Goal: Navigation & Orientation: Find specific page/section

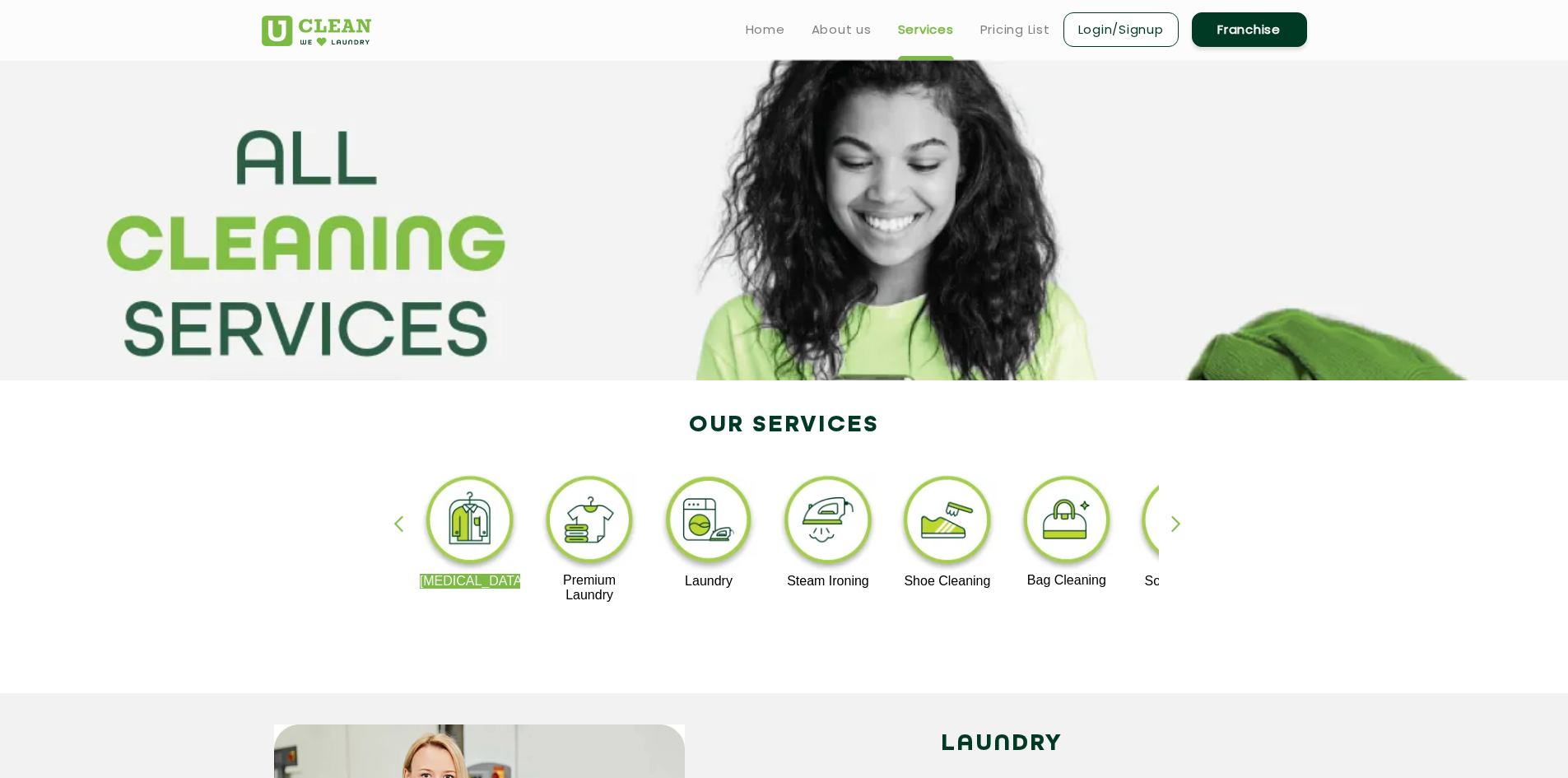
click at [480, 501] on img at bounding box center [471, 523] width 101 height 102
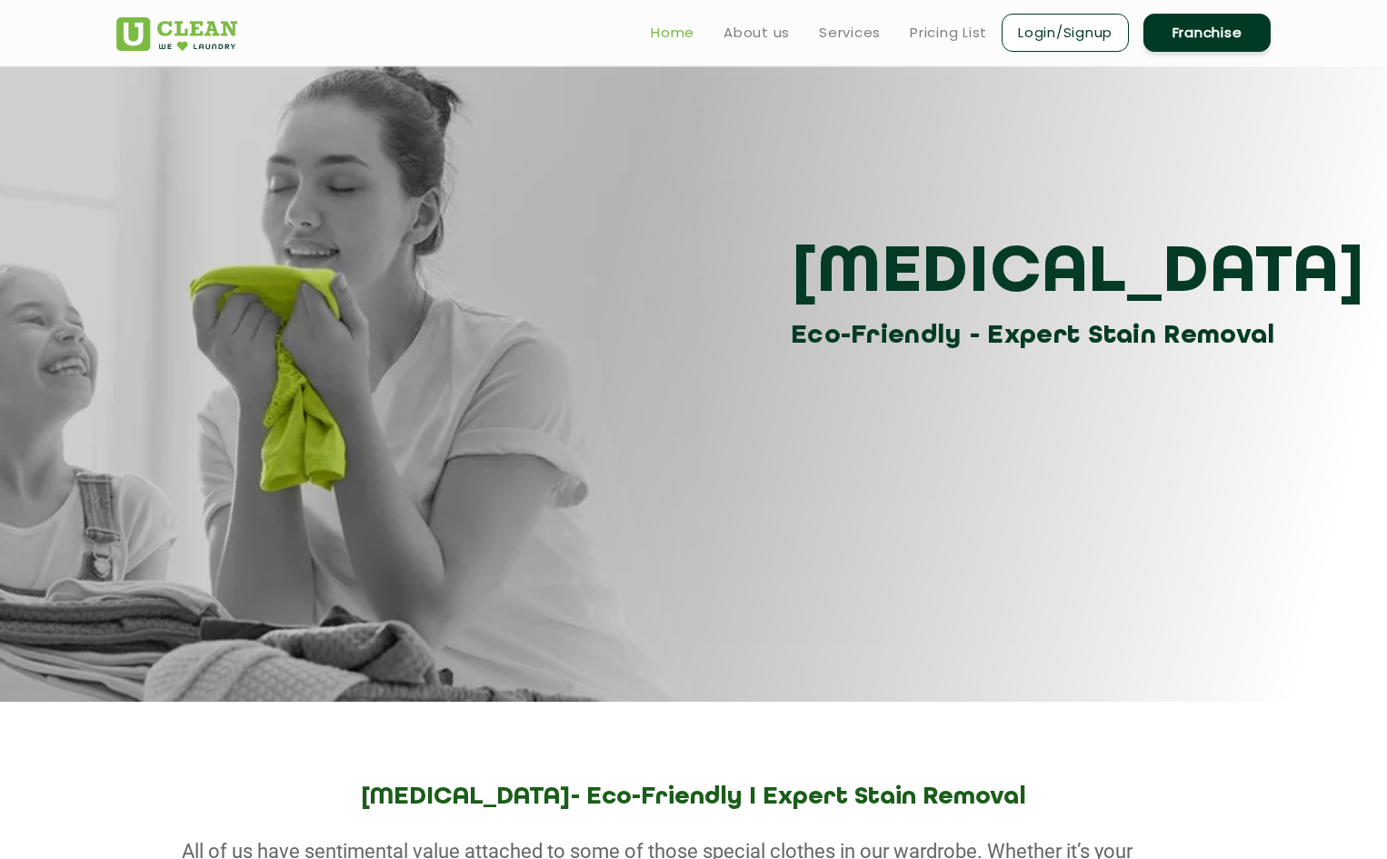
click at [674, 25] on link "Home" at bounding box center [673, 33] width 44 height 22
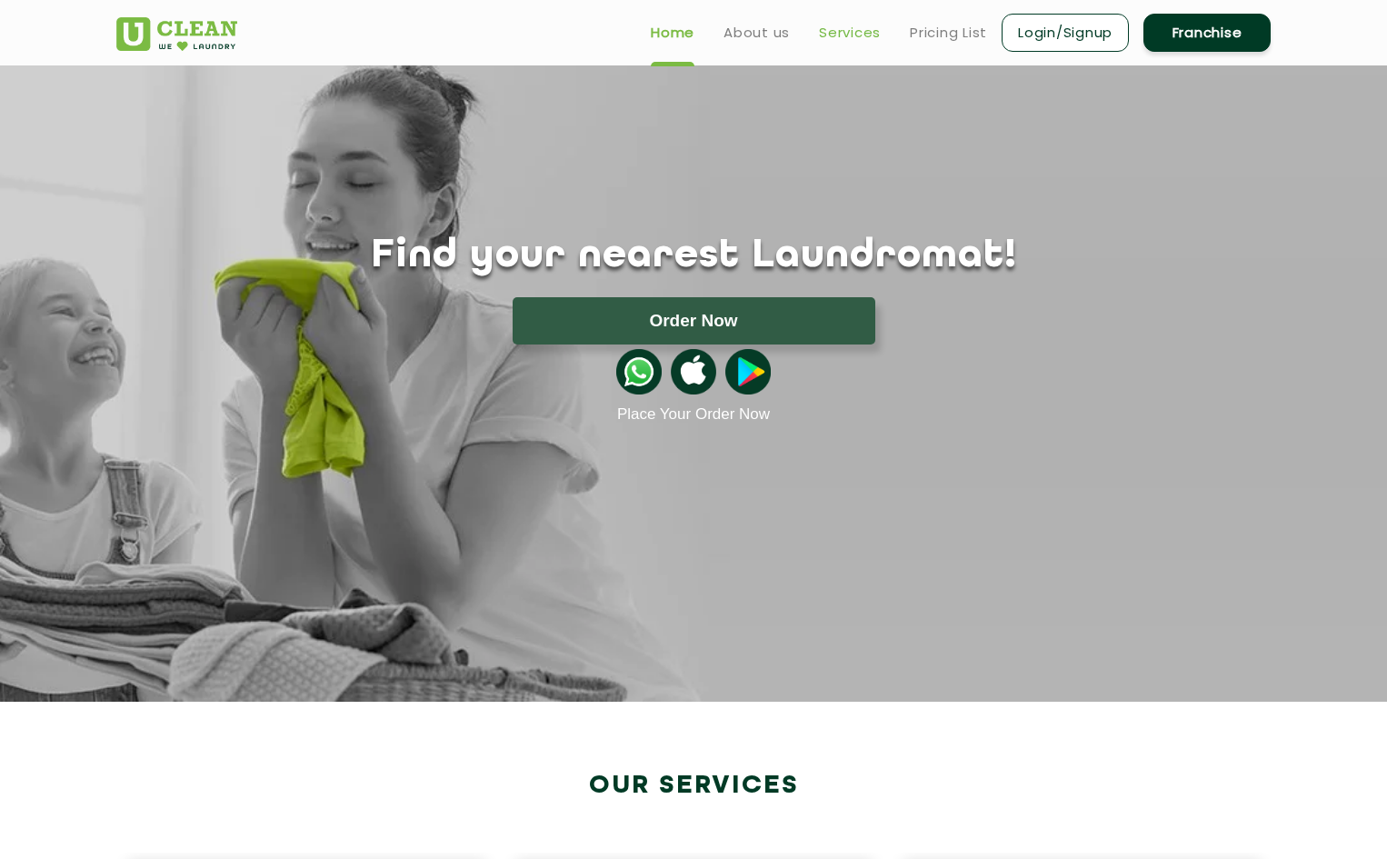
click at [841, 32] on link "Services" at bounding box center [850, 33] width 62 height 22
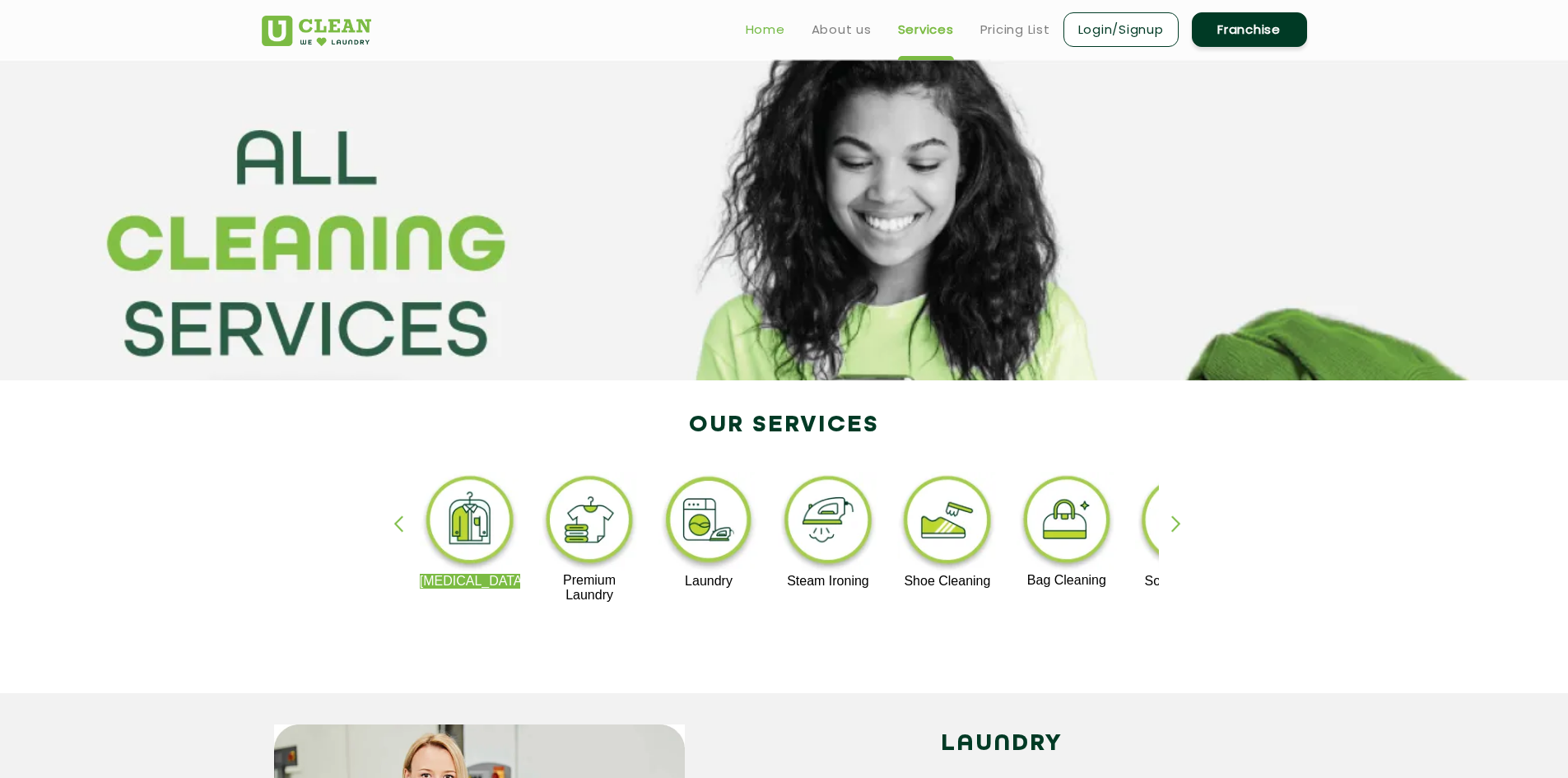
click at [752, 24] on link "Home" at bounding box center [766, 30] width 40 height 20
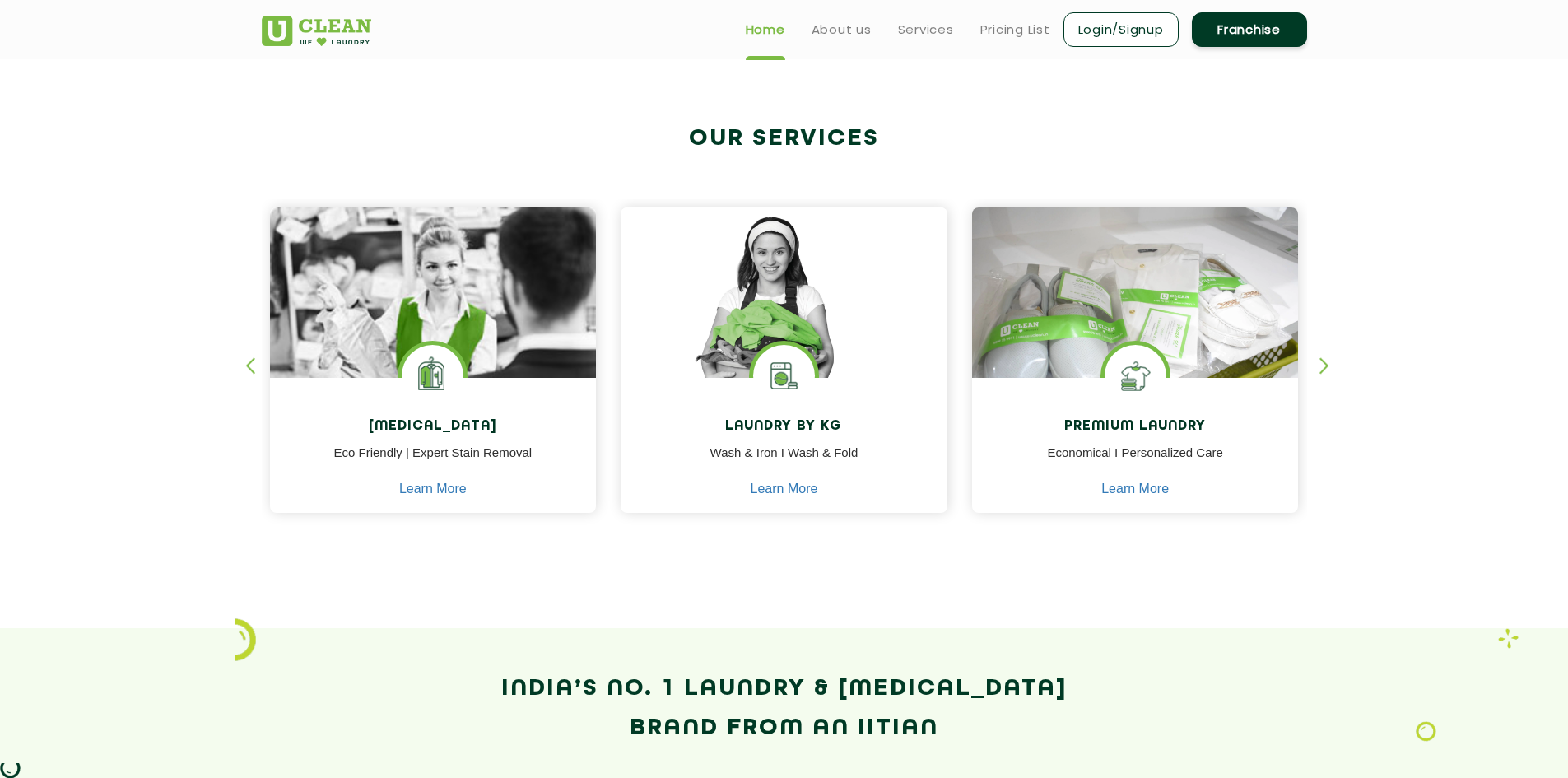
scroll to position [576, 0]
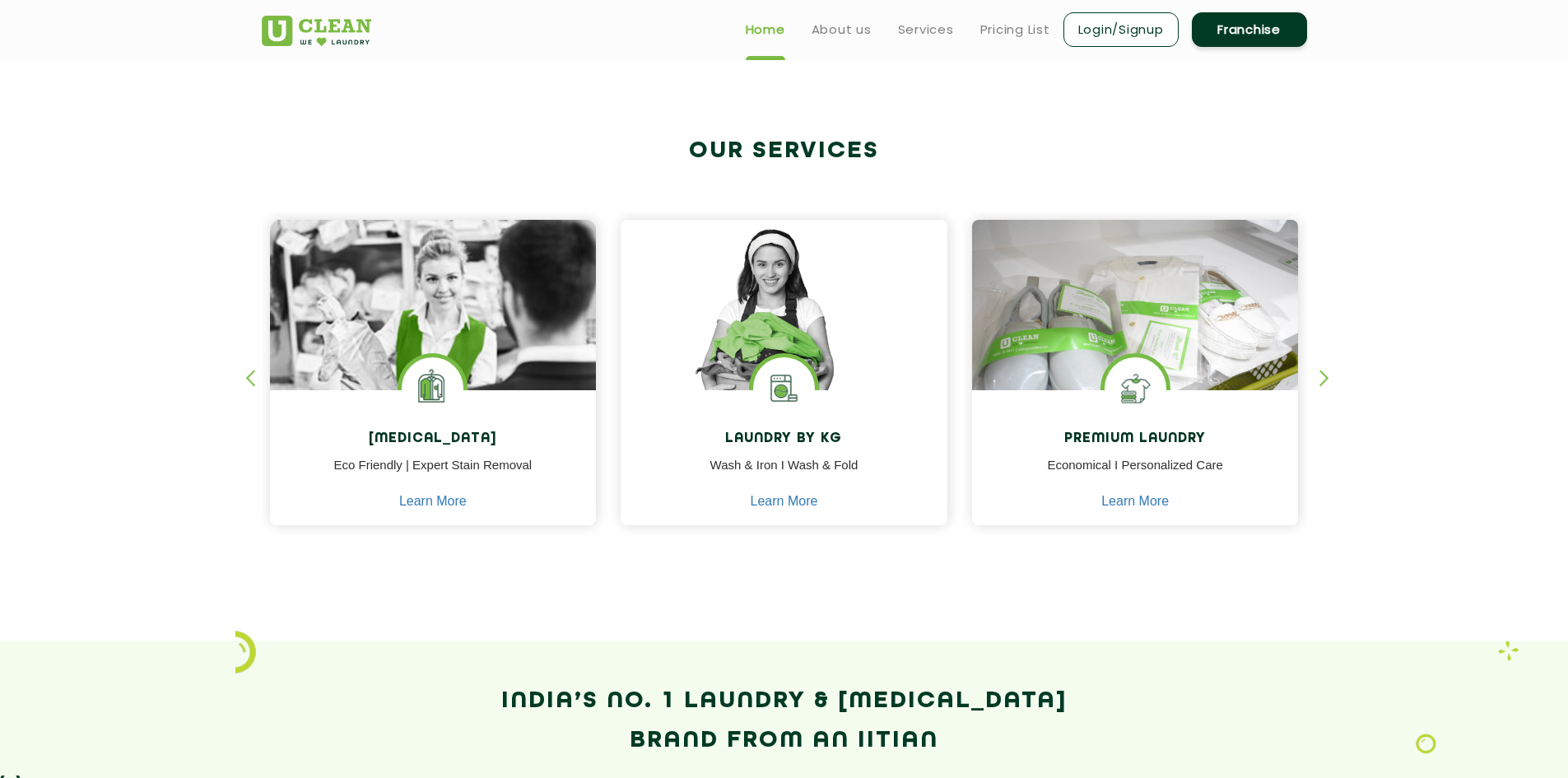
click at [1321, 378] on div "button" at bounding box center [1331, 392] width 24 height 45
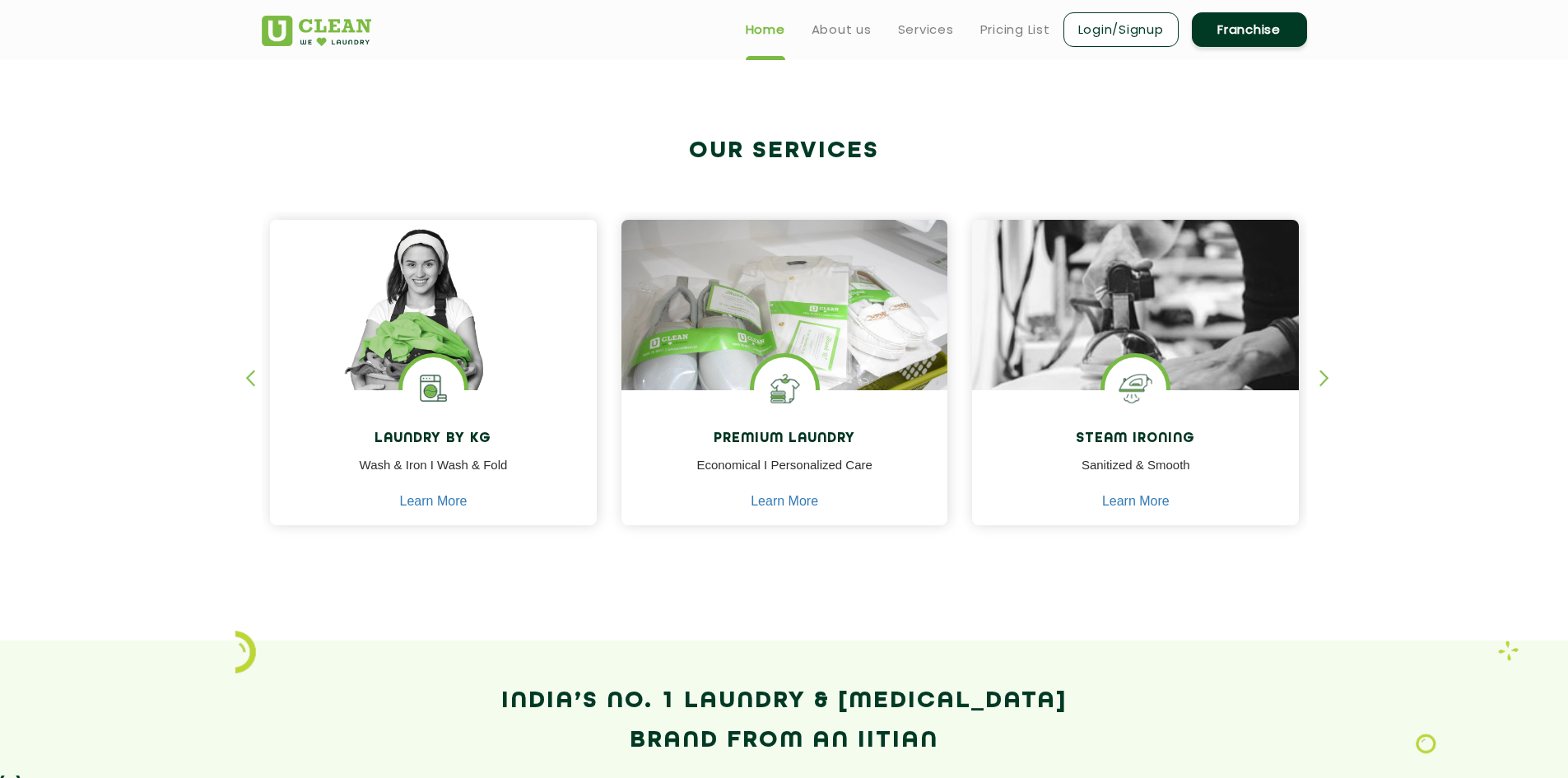
click at [1321, 378] on div "button" at bounding box center [1331, 392] width 24 height 45
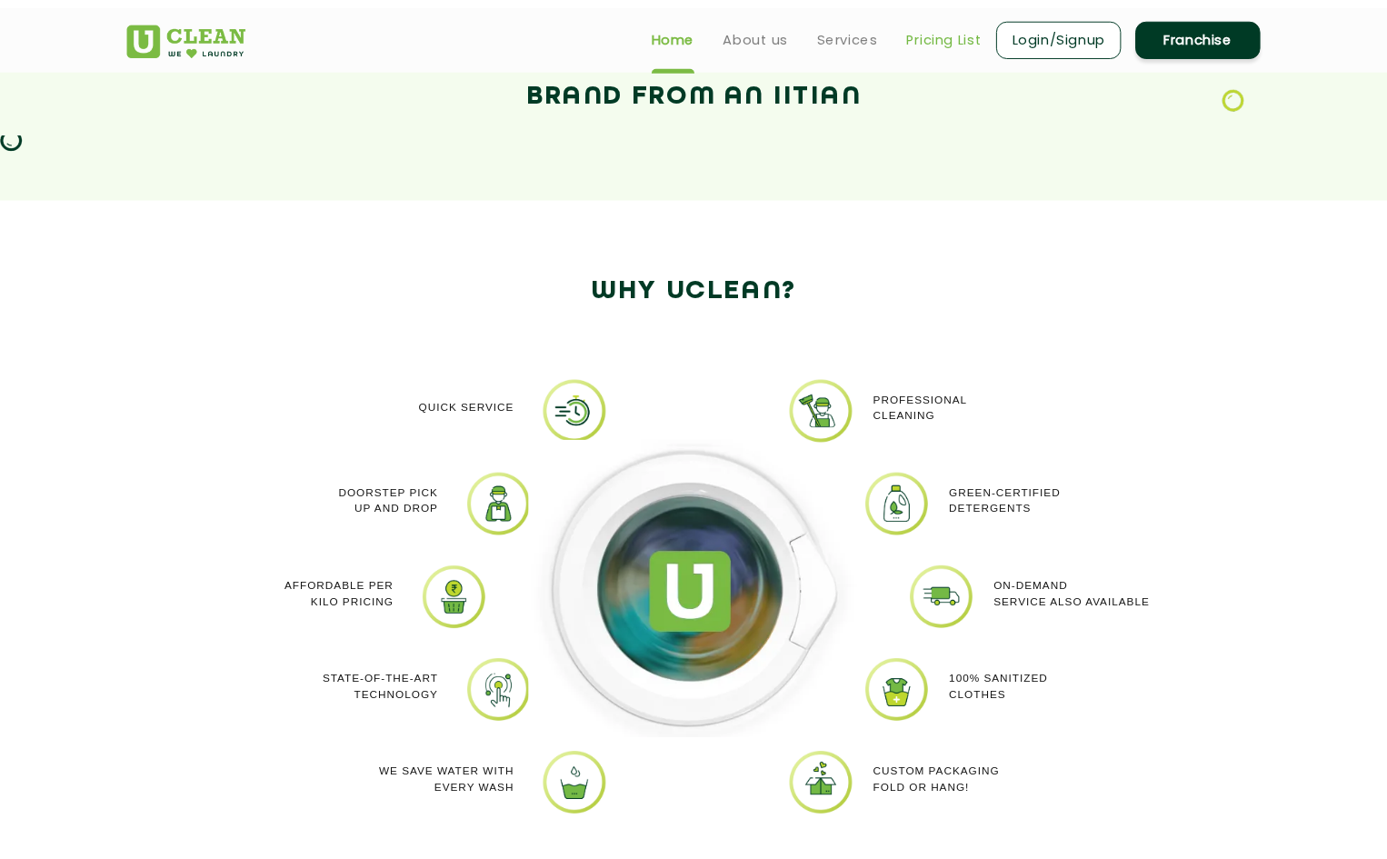
scroll to position [1329, 0]
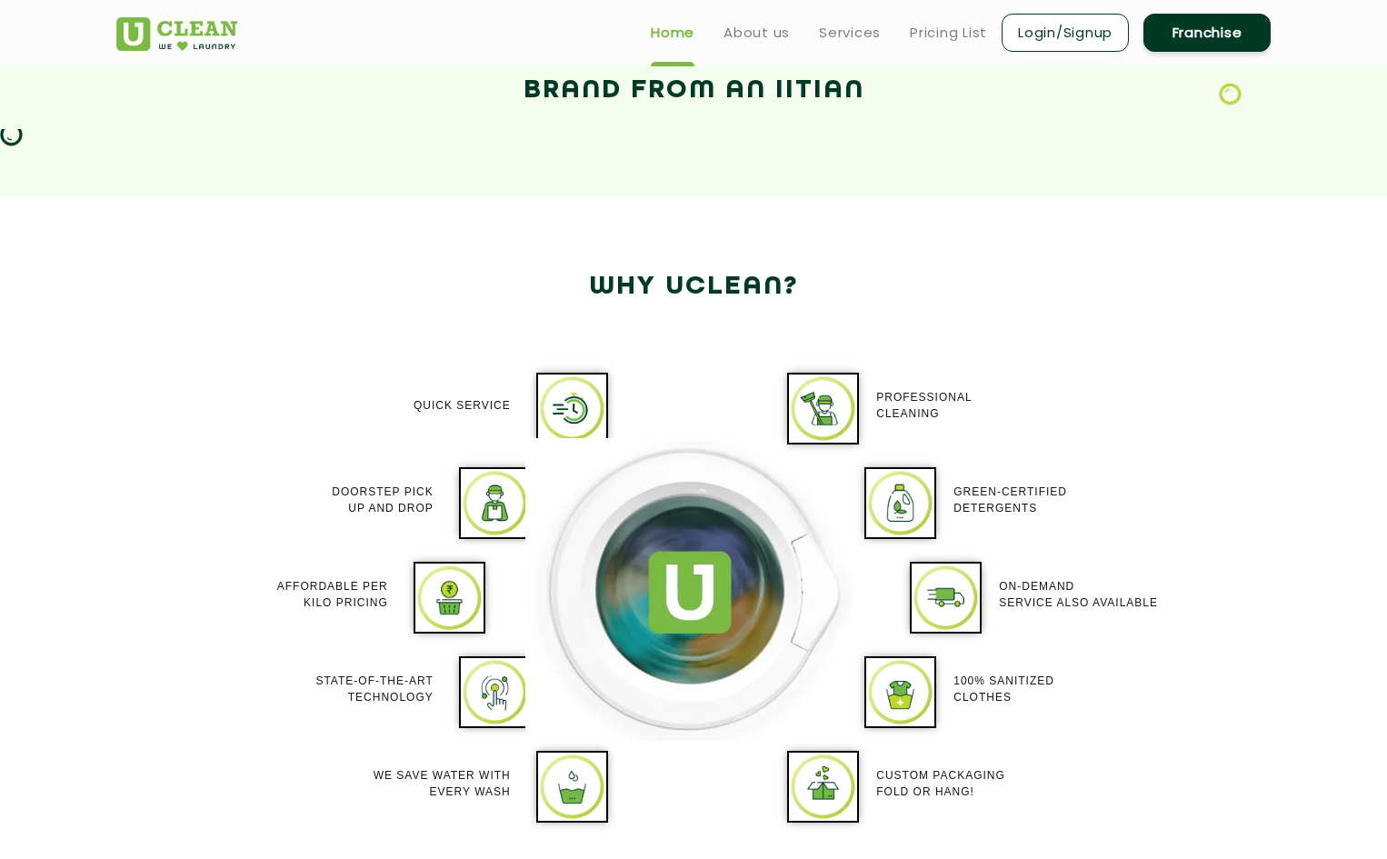
click at [1074, 413] on div "Professional cleaning" at bounding box center [993, 406] width 235 height 62
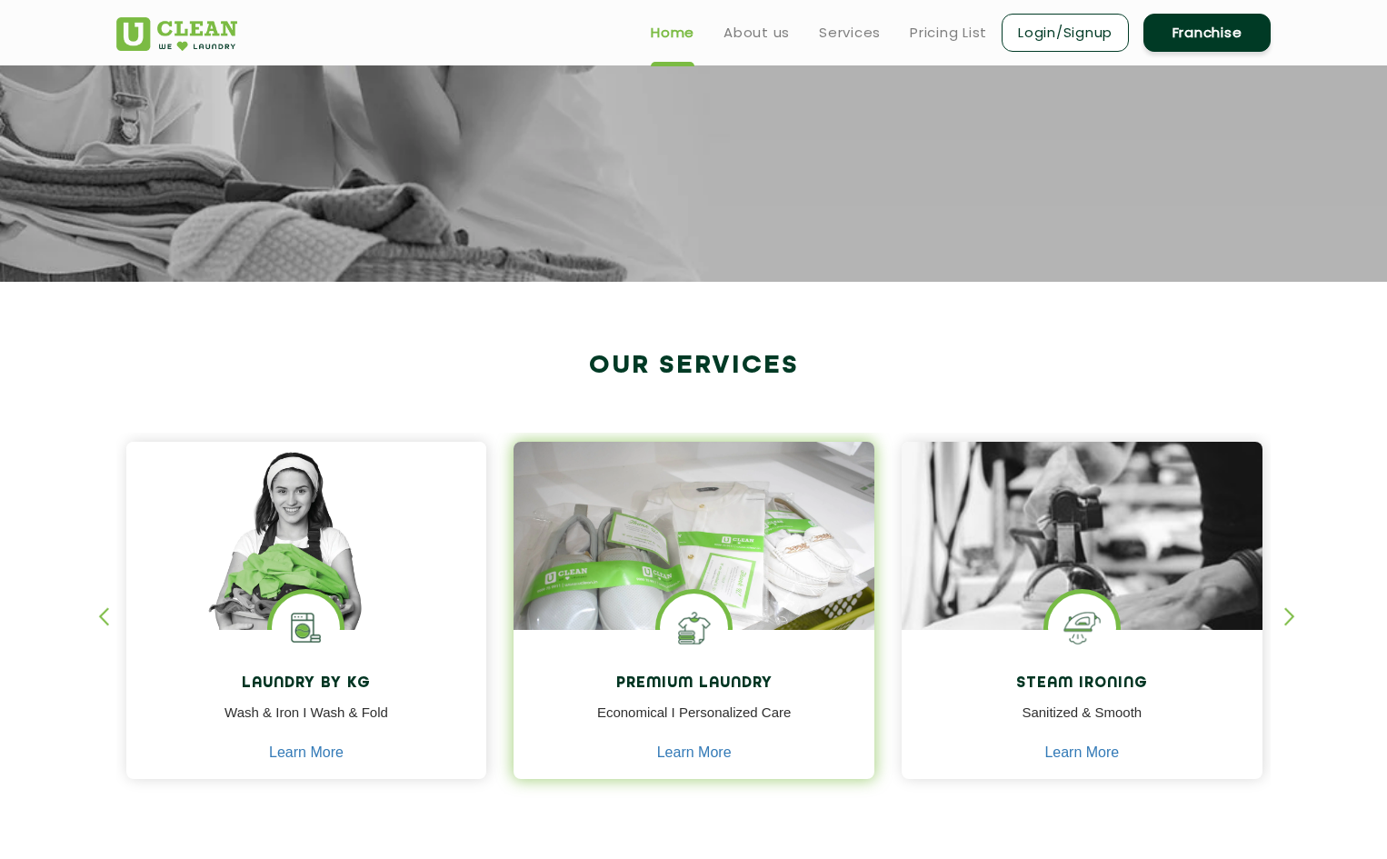
scroll to position [0, 0]
